Goal: Information Seeking & Learning: Learn about a topic

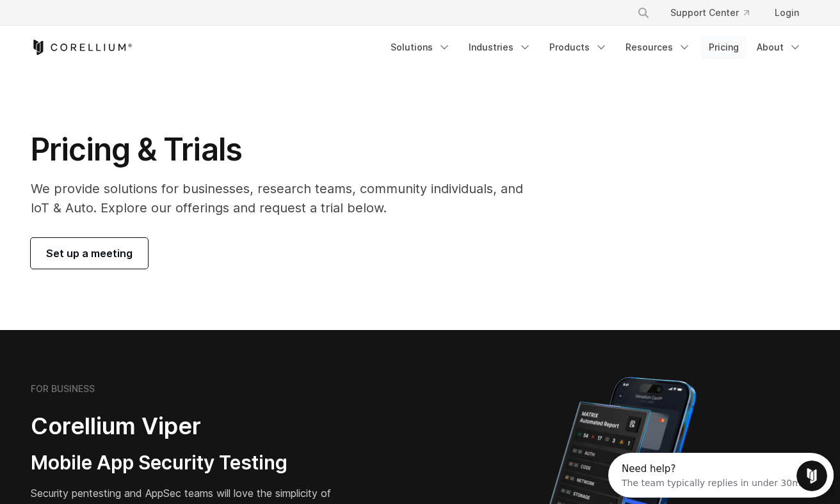
click at [745, 42] on link "Pricing" at bounding box center [723, 47] width 45 height 23
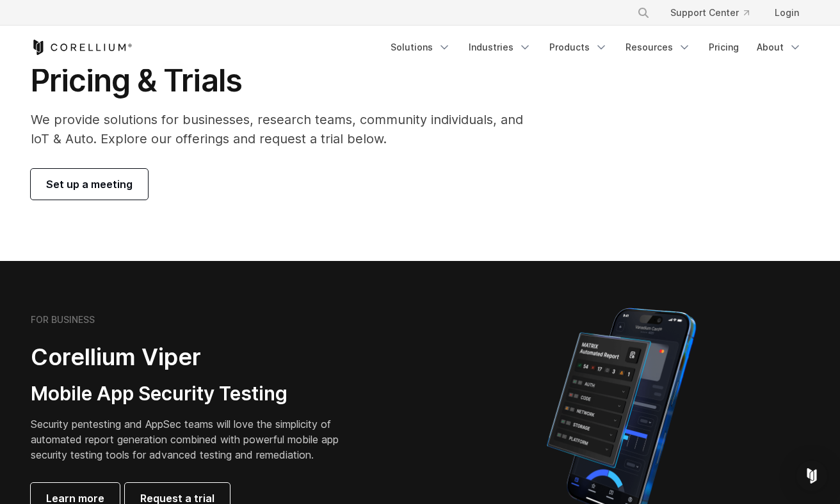
scroll to position [74, 0]
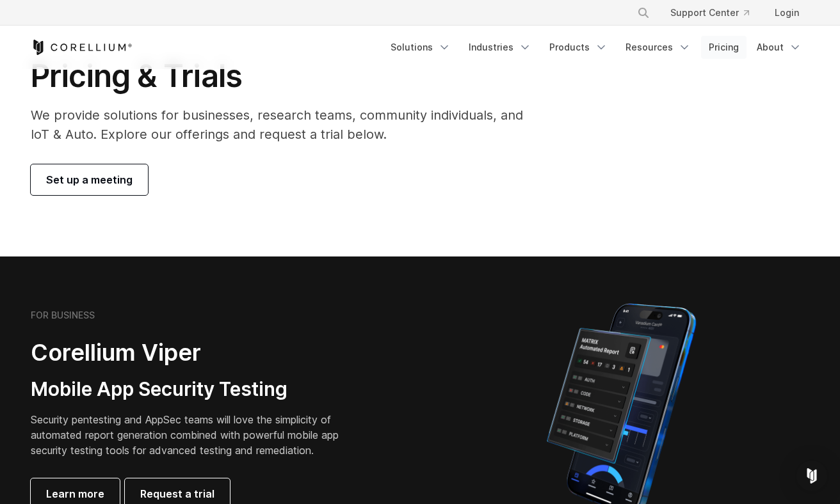
click at [730, 47] on link "Pricing" at bounding box center [723, 47] width 45 height 23
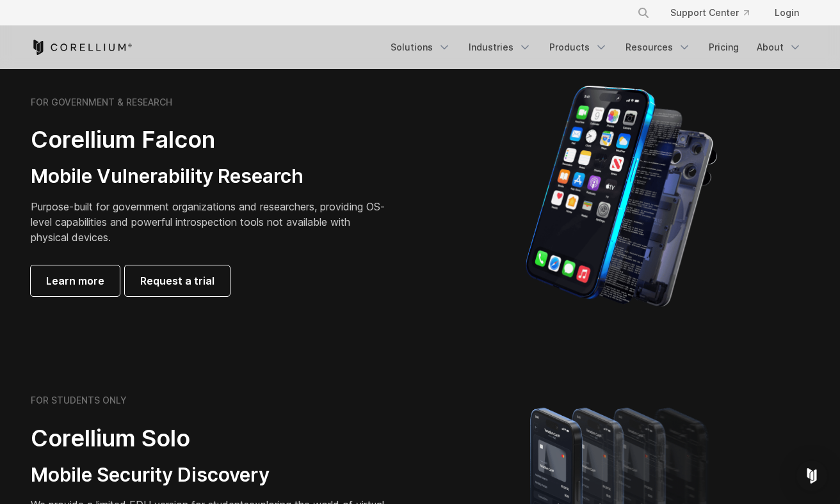
scroll to position [574, 0]
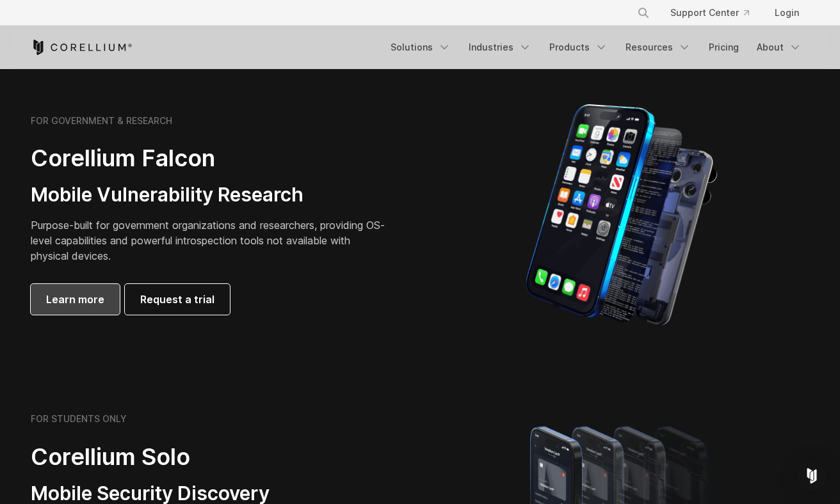
click at [61, 294] on span "Learn more" at bounding box center [75, 299] width 58 height 15
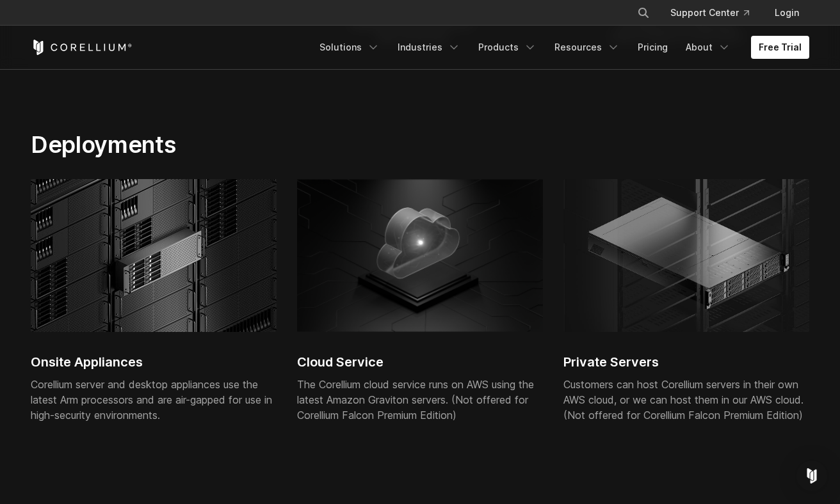
scroll to position [3149, 0]
